Goal: Information Seeking & Learning: Learn about a topic

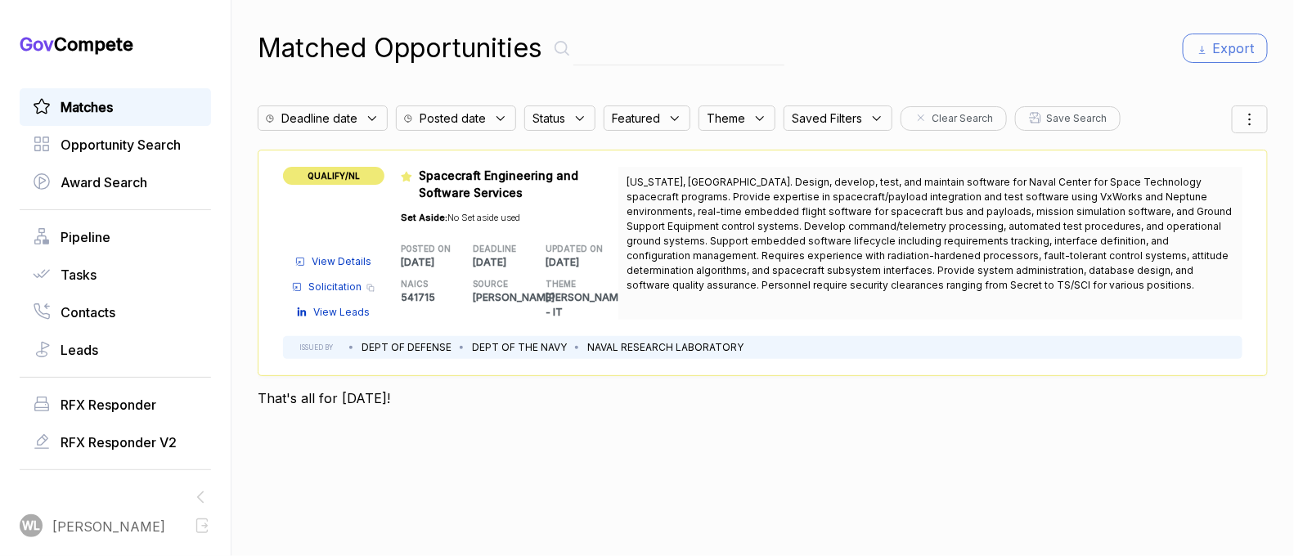
click at [364, 254] on span "View Details" at bounding box center [342, 261] width 60 height 15
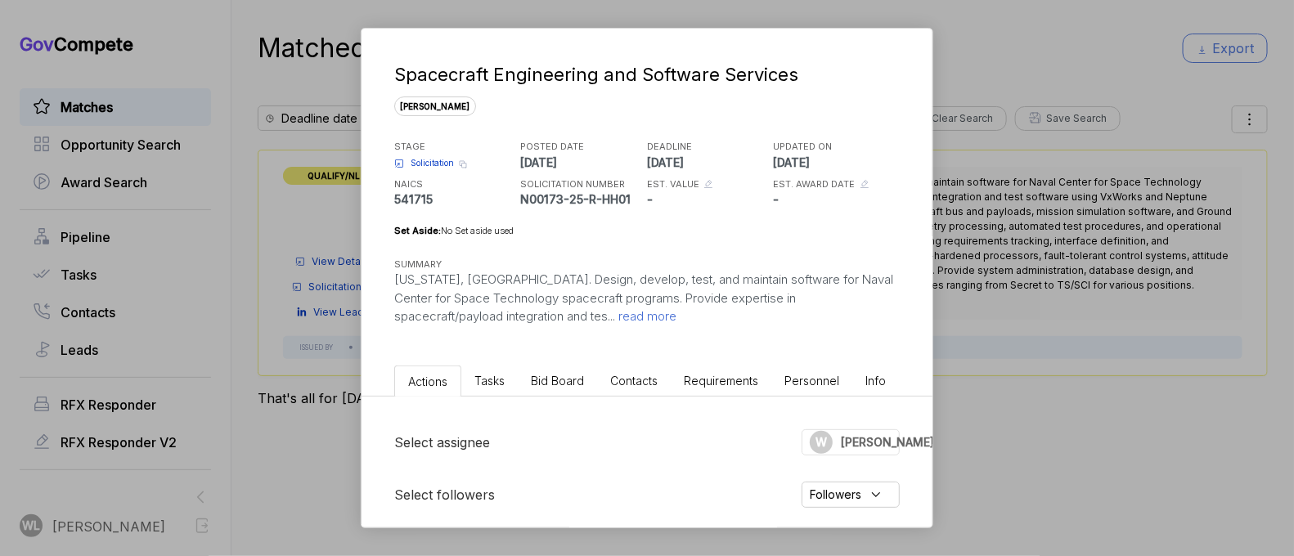
click at [615, 314] on span "read more" at bounding box center [645, 316] width 61 height 16
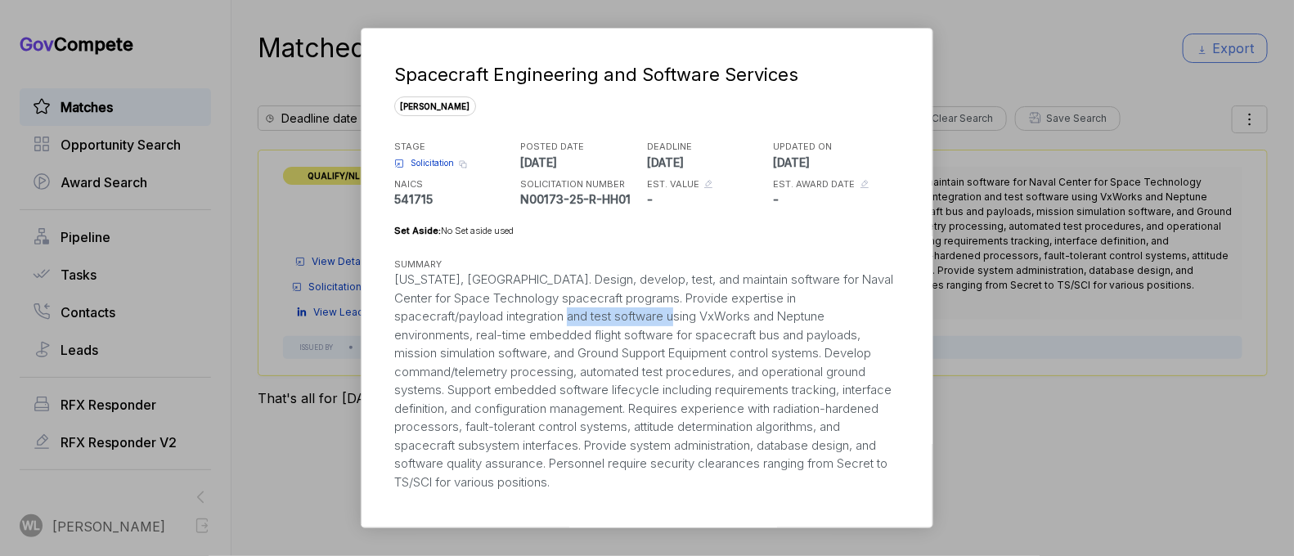
drag, startPoint x: 540, startPoint y: 313, endPoint x: 658, endPoint y: 315, distance: 117.8
click at [658, 315] on div "[US_STATE], [GEOGRAPHIC_DATA]. Design, develop, test, and maintain software for…" at bounding box center [646, 381] width 505 height 221
click at [474, 335] on div "[US_STATE], [GEOGRAPHIC_DATA]. Design, develop, test, and maintain software for…" at bounding box center [646, 381] width 505 height 221
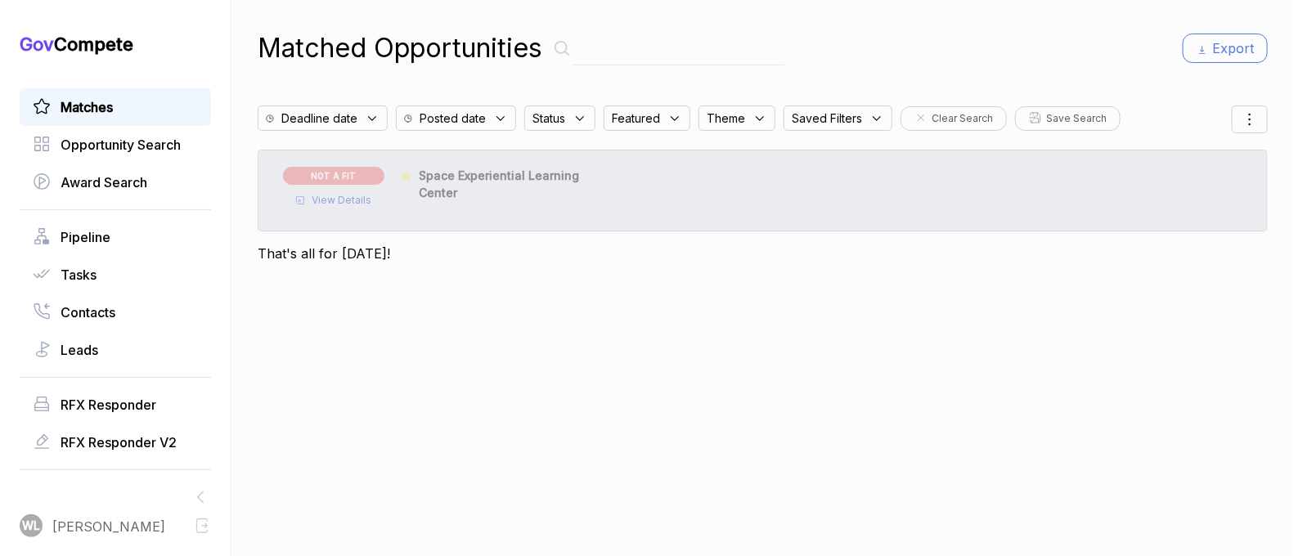
click at [347, 203] on span "View Details" at bounding box center [342, 200] width 60 height 15
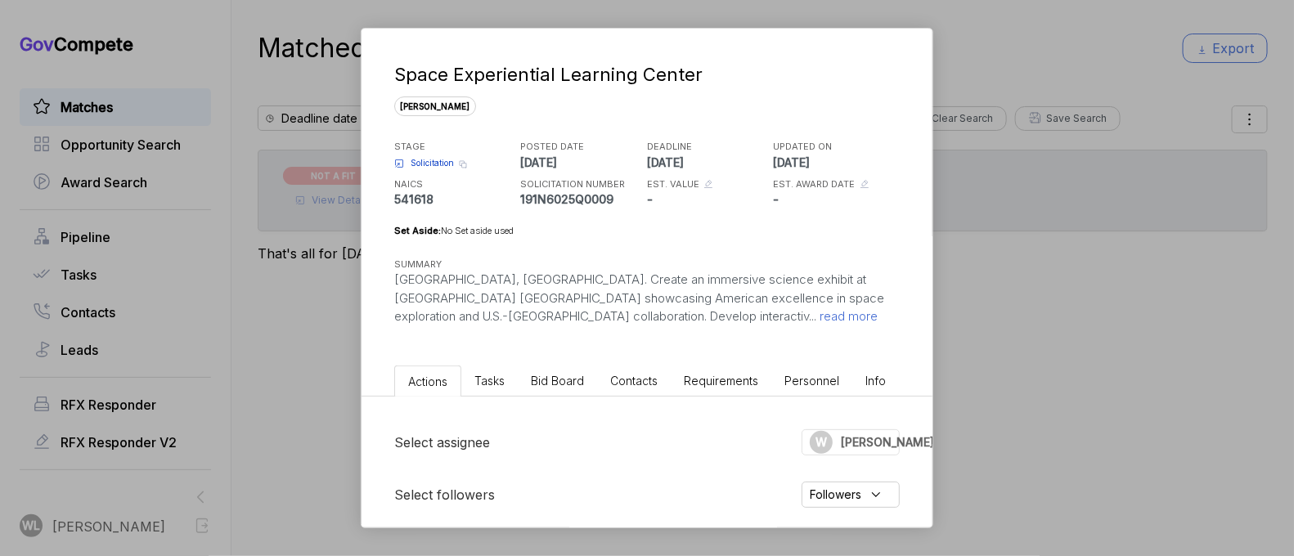
click at [816, 319] on span "read more" at bounding box center [846, 316] width 61 height 16
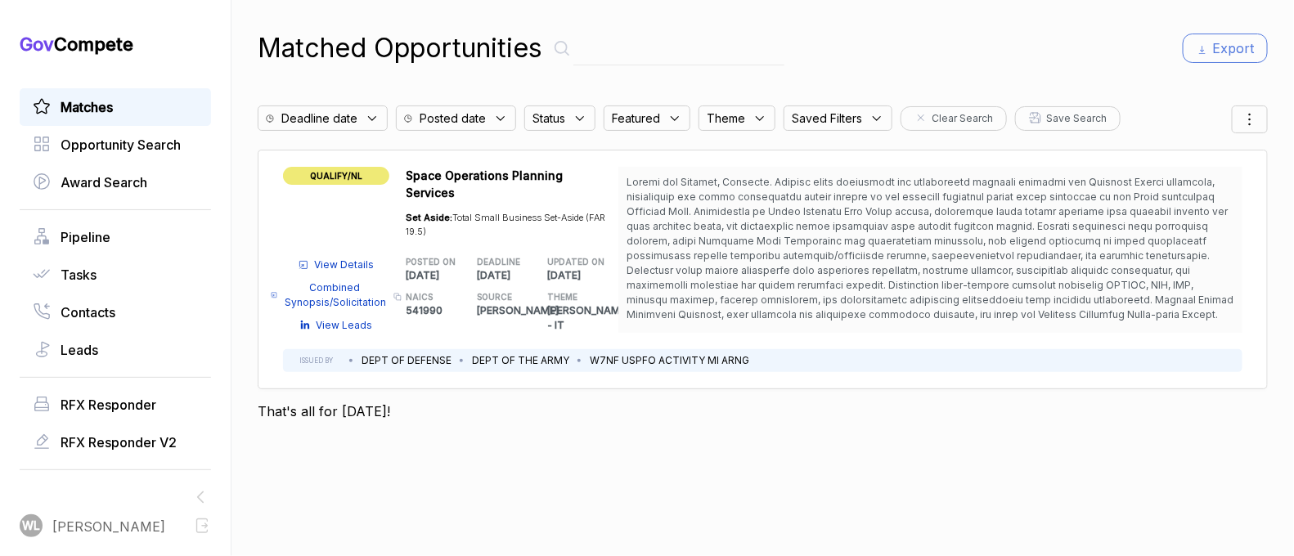
click at [357, 258] on span "View Details" at bounding box center [345, 265] width 60 height 15
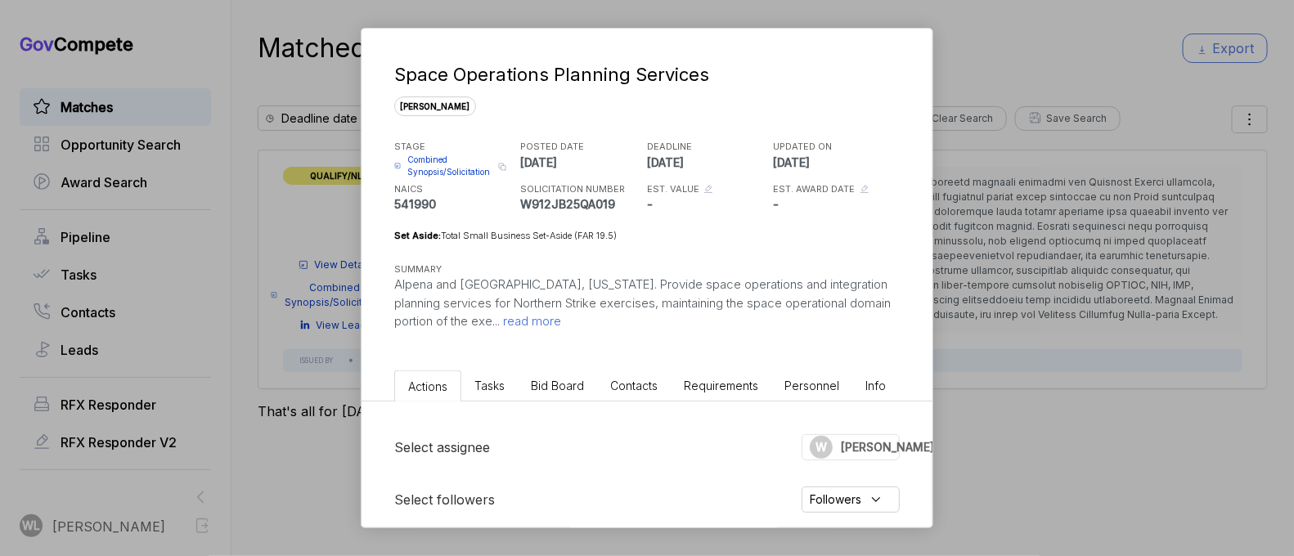
click at [500, 318] on span "read more" at bounding box center [530, 321] width 61 height 16
